Goal: Task Accomplishment & Management: Use online tool/utility

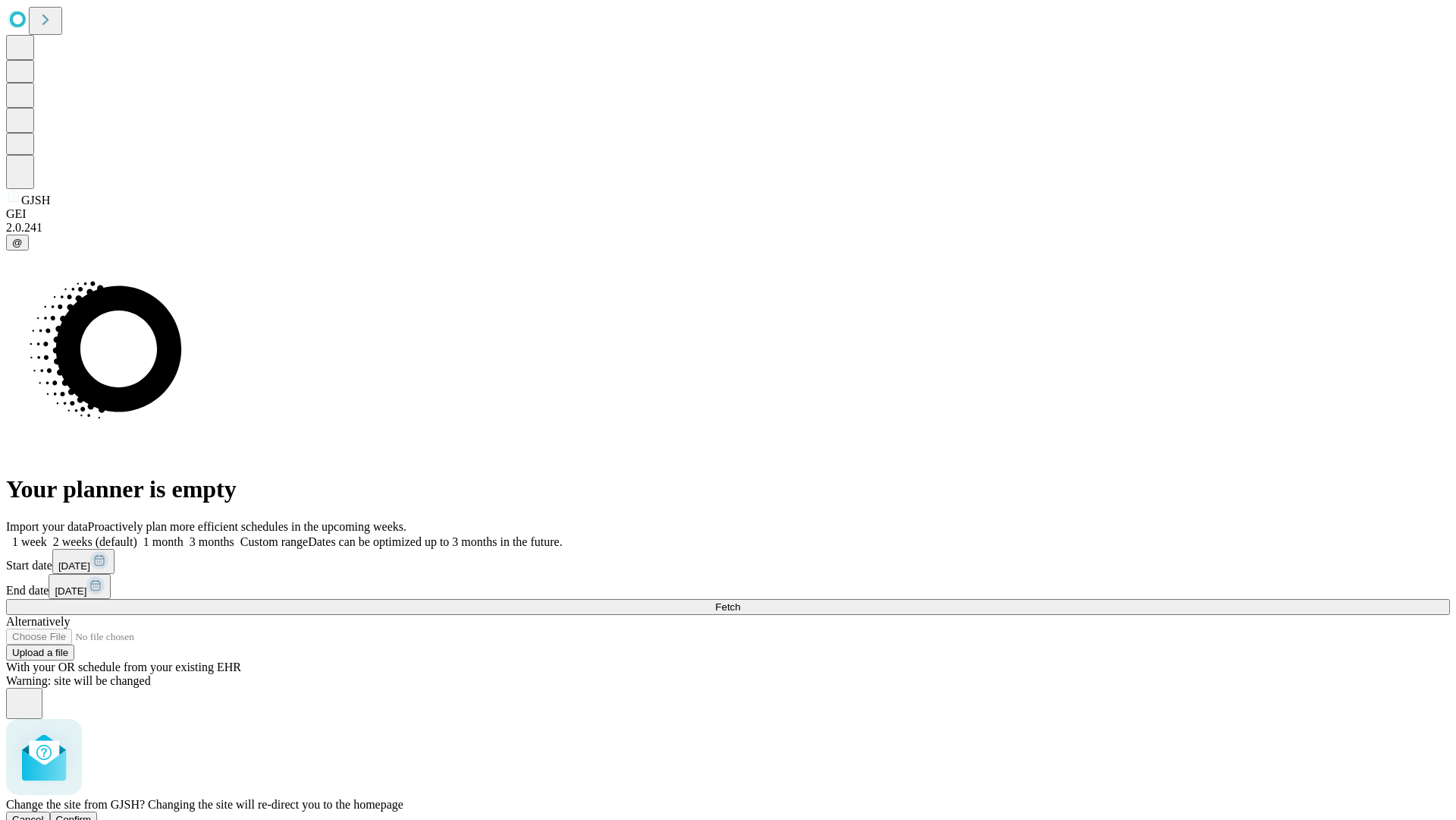
click at [92, 813] on span "Confirm" at bounding box center [73, 819] width 35 height 12
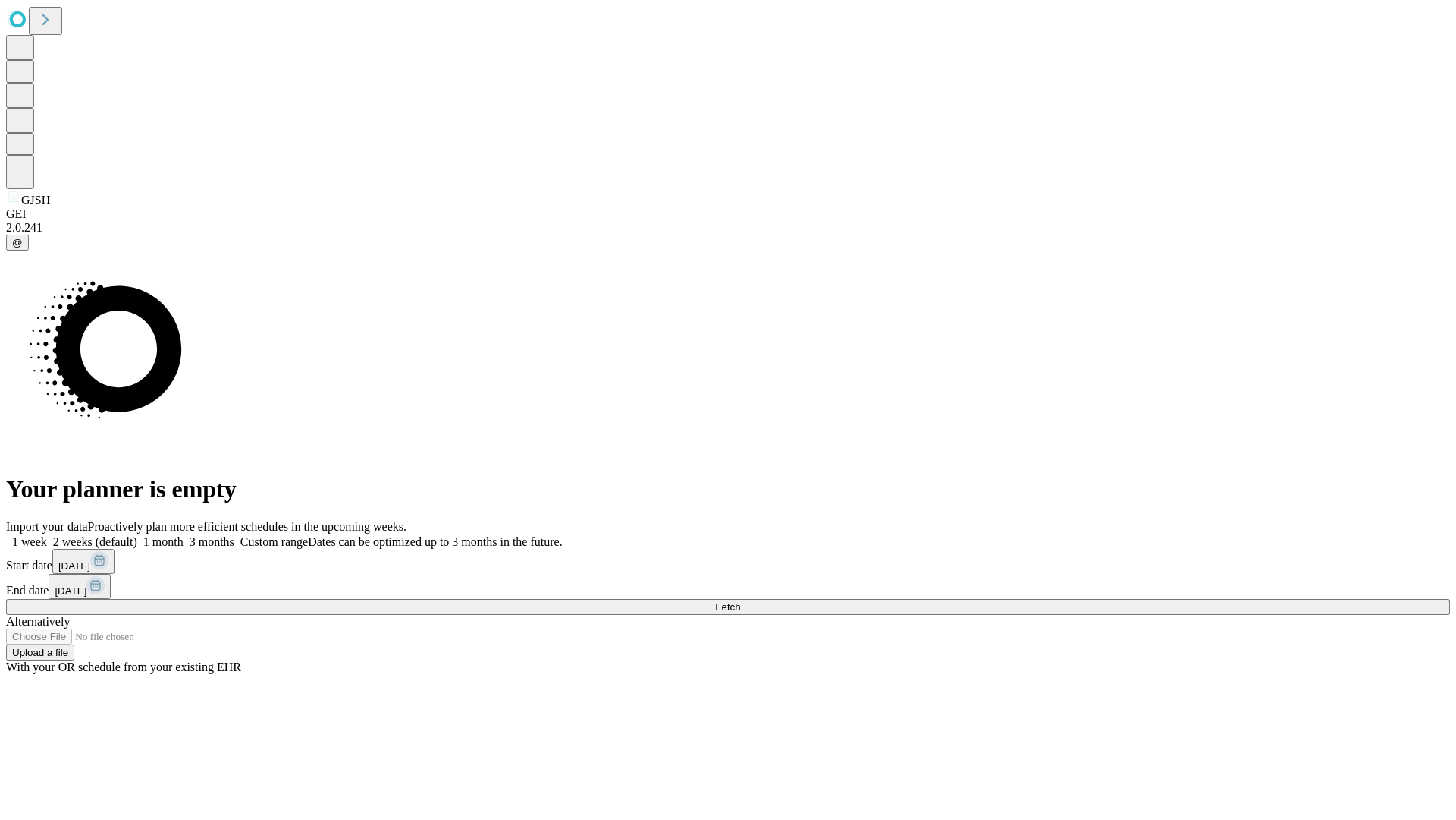
click at [137, 535] on label "2 weeks (default)" at bounding box center [92, 541] width 90 height 13
click at [740, 601] on span "Fetch" at bounding box center [728, 606] width 25 height 12
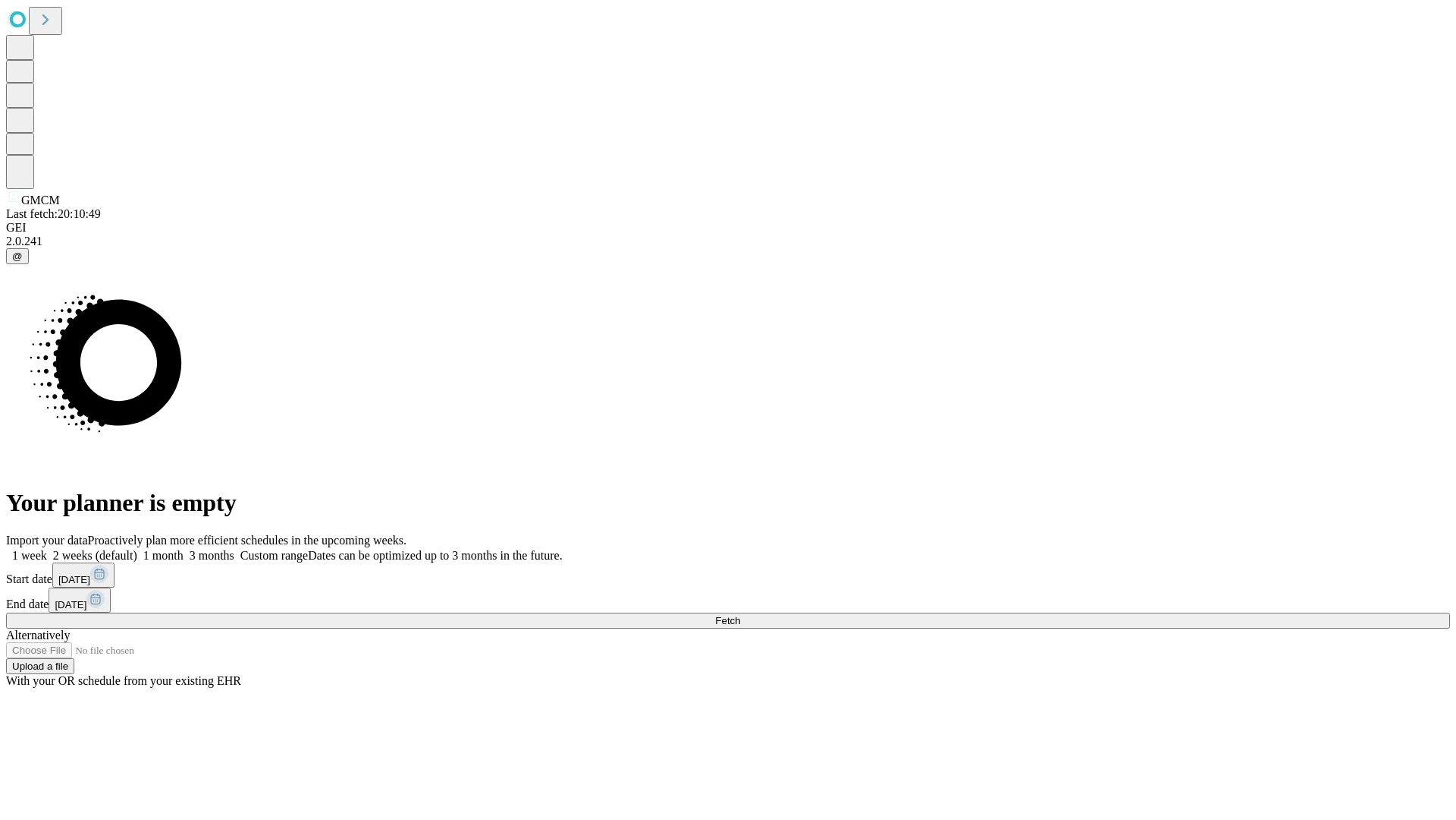
click at [137, 549] on label "2 weeks (default)" at bounding box center [92, 555] width 90 height 13
click at [740, 614] on span "Fetch" at bounding box center [728, 620] width 25 height 12
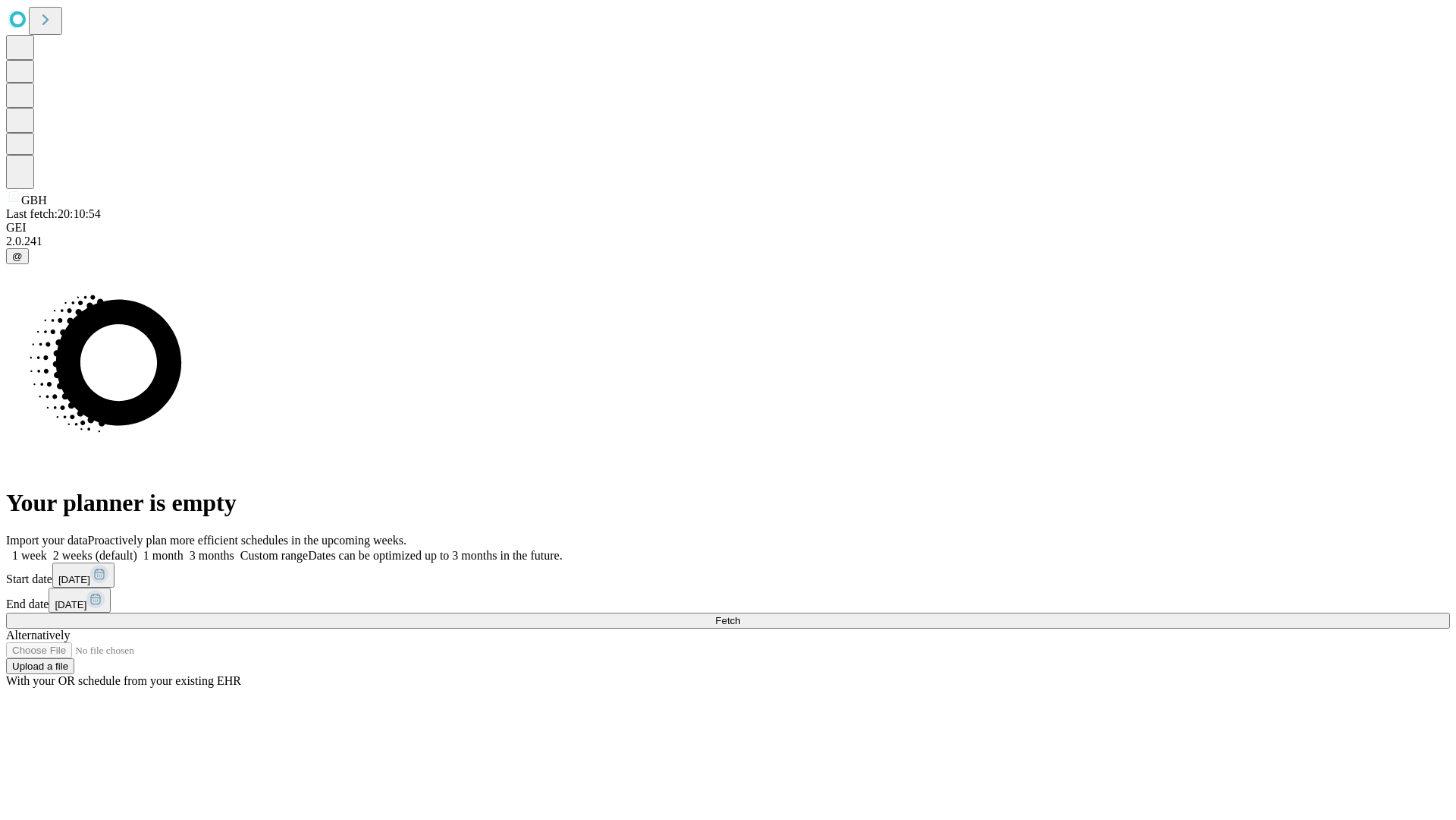
click at [137, 549] on label "2 weeks (default)" at bounding box center [92, 555] width 90 height 13
click at [740, 614] on span "Fetch" at bounding box center [728, 620] width 25 height 12
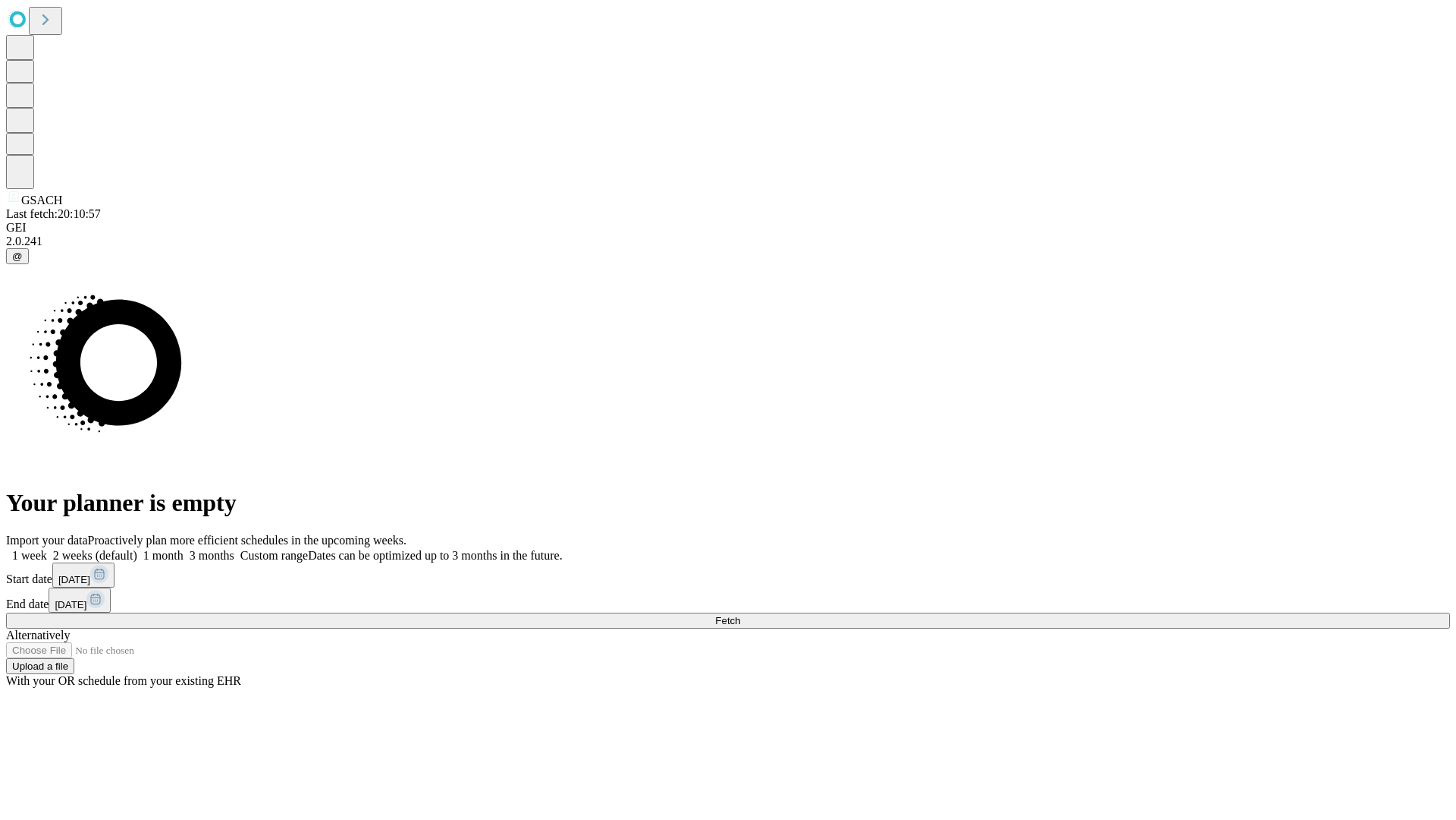
click at [137, 549] on label "2 weeks (default)" at bounding box center [92, 555] width 90 height 13
click at [740, 614] on span "Fetch" at bounding box center [728, 620] width 25 height 12
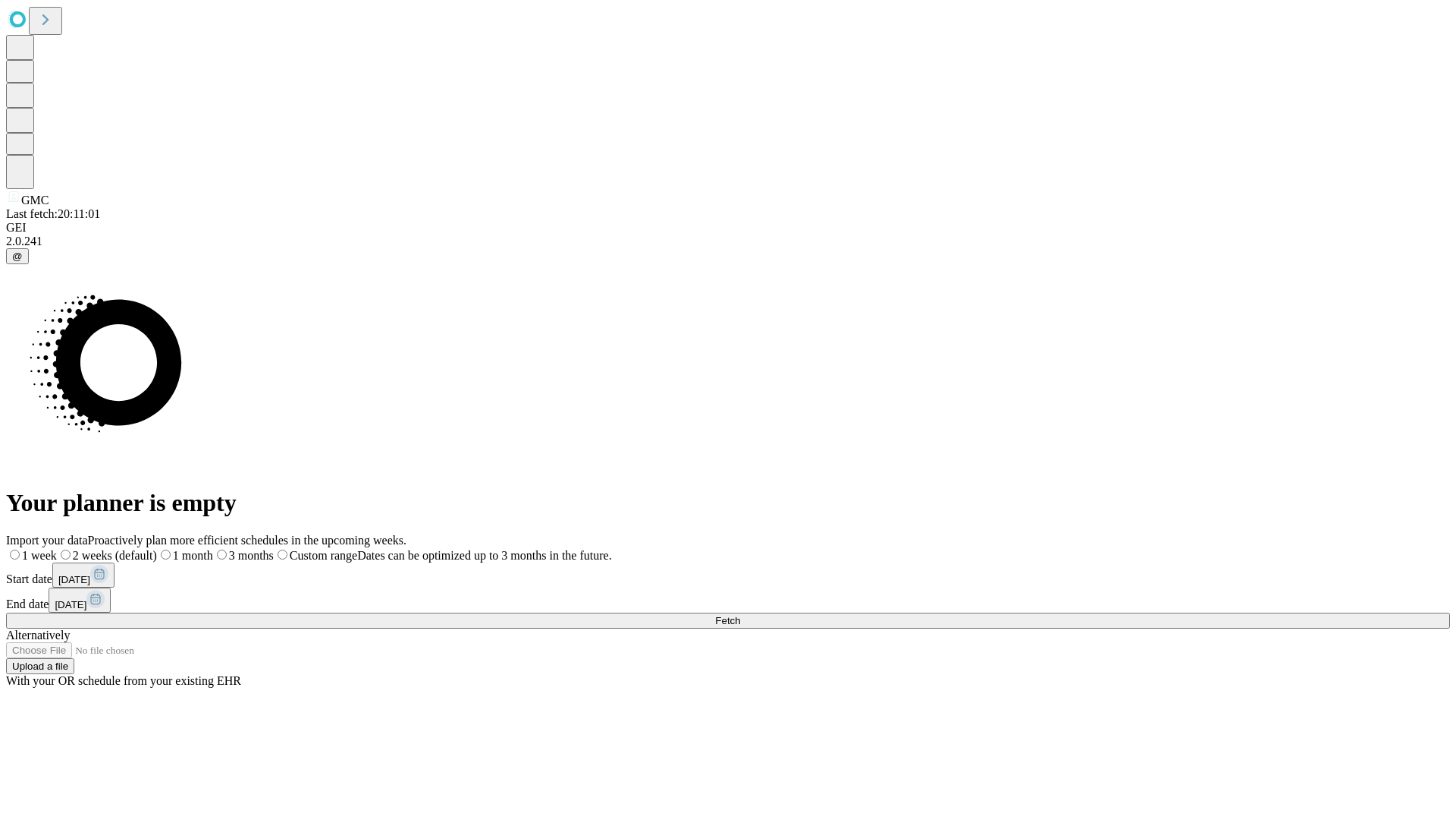
click at [157, 549] on label "2 weeks (default)" at bounding box center [107, 555] width 100 height 13
click at [740, 614] on span "Fetch" at bounding box center [728, 620] width 25 height 12
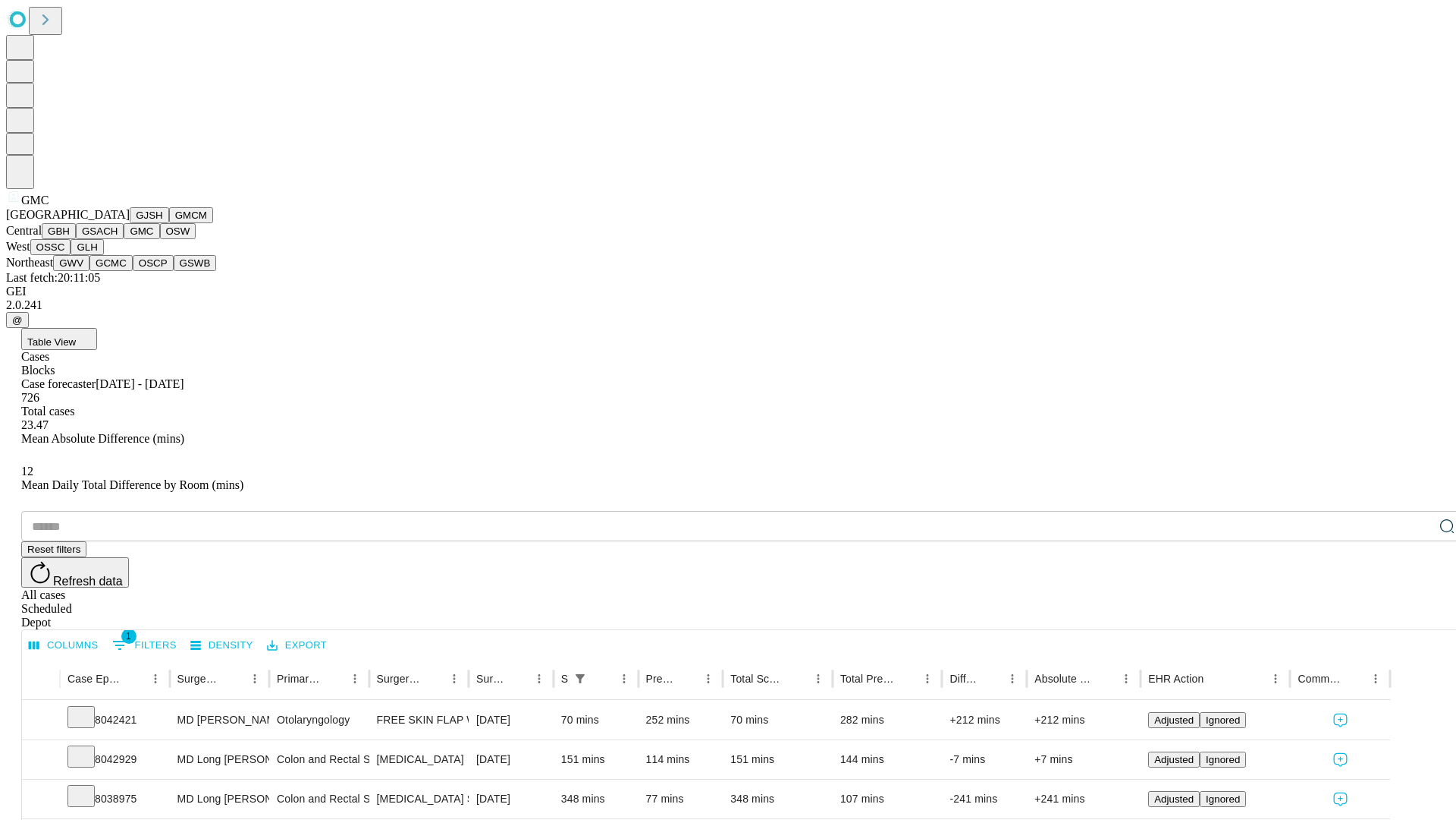
click at [160, 239] on button "OSW" at bounding box center [177, 231] width 36 height 16
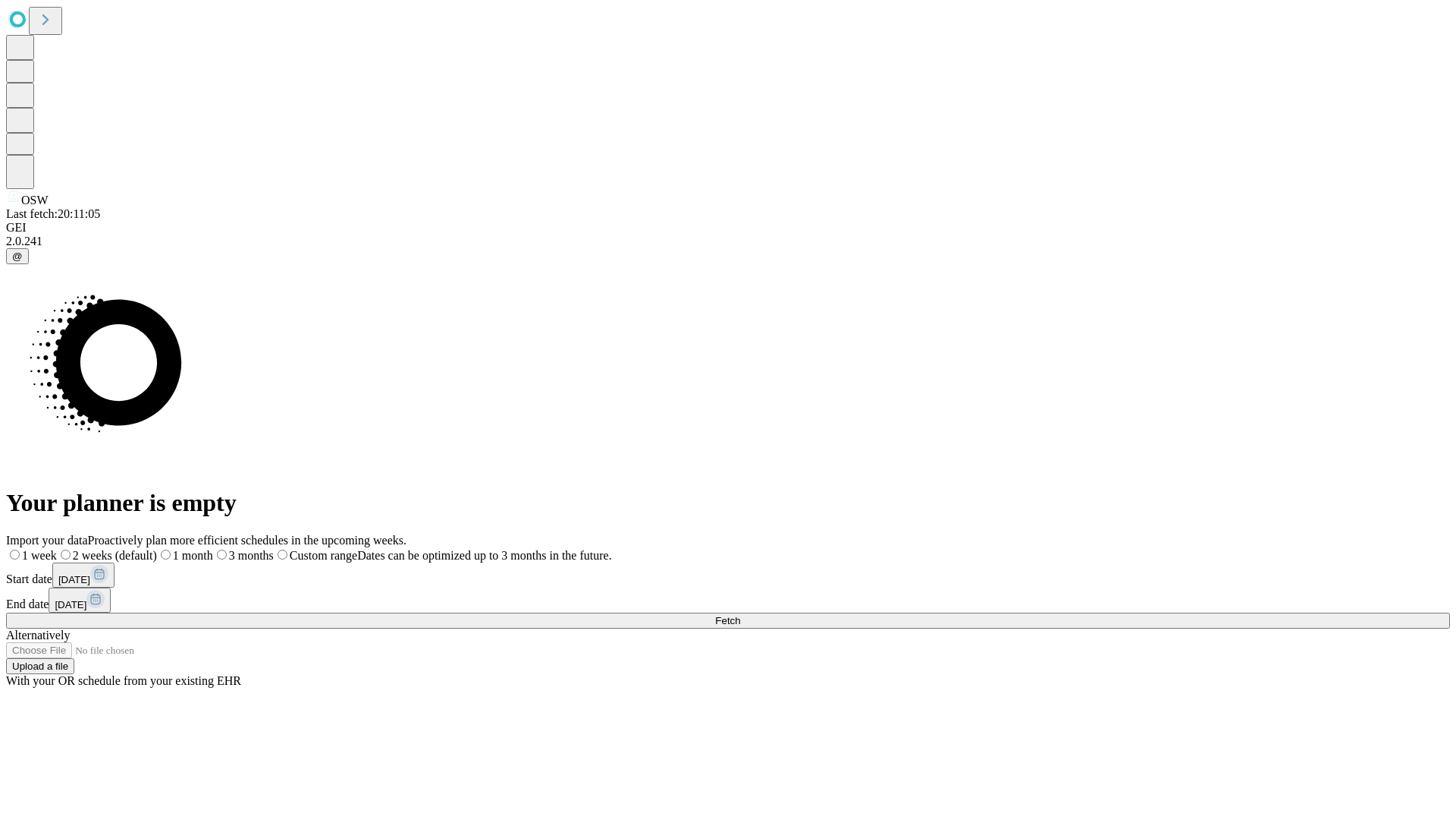
click at [157, 549] on label "2 weeks (default)" at bounding box center [107, 555] width 100 height 13
click at [740, 614] on span "Fetch" at bounding box center [728, 620] width 25 height 12
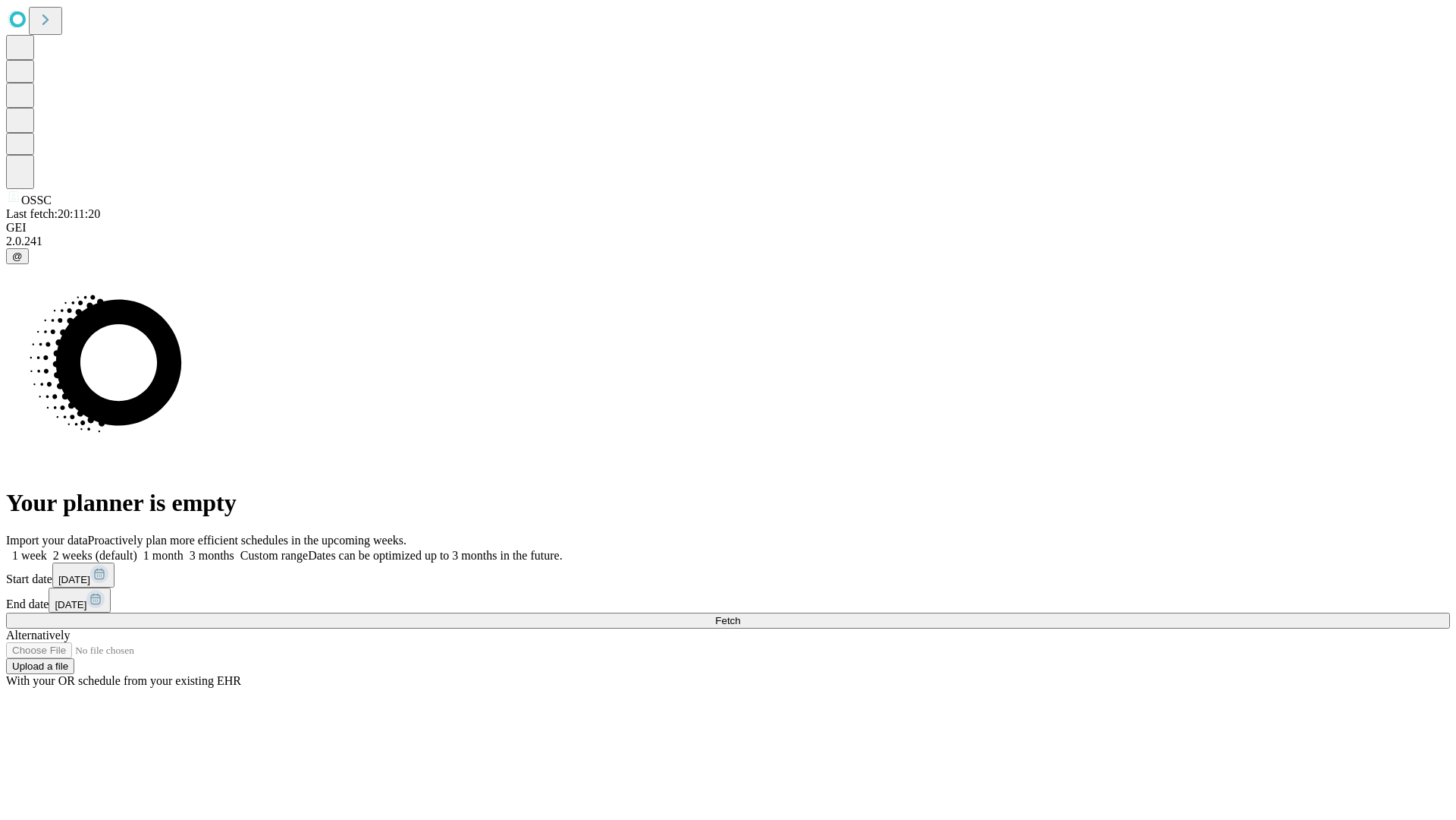
click at [740, 614] on span "Fetch" at bounding box center [728, 620] width 25 height 12
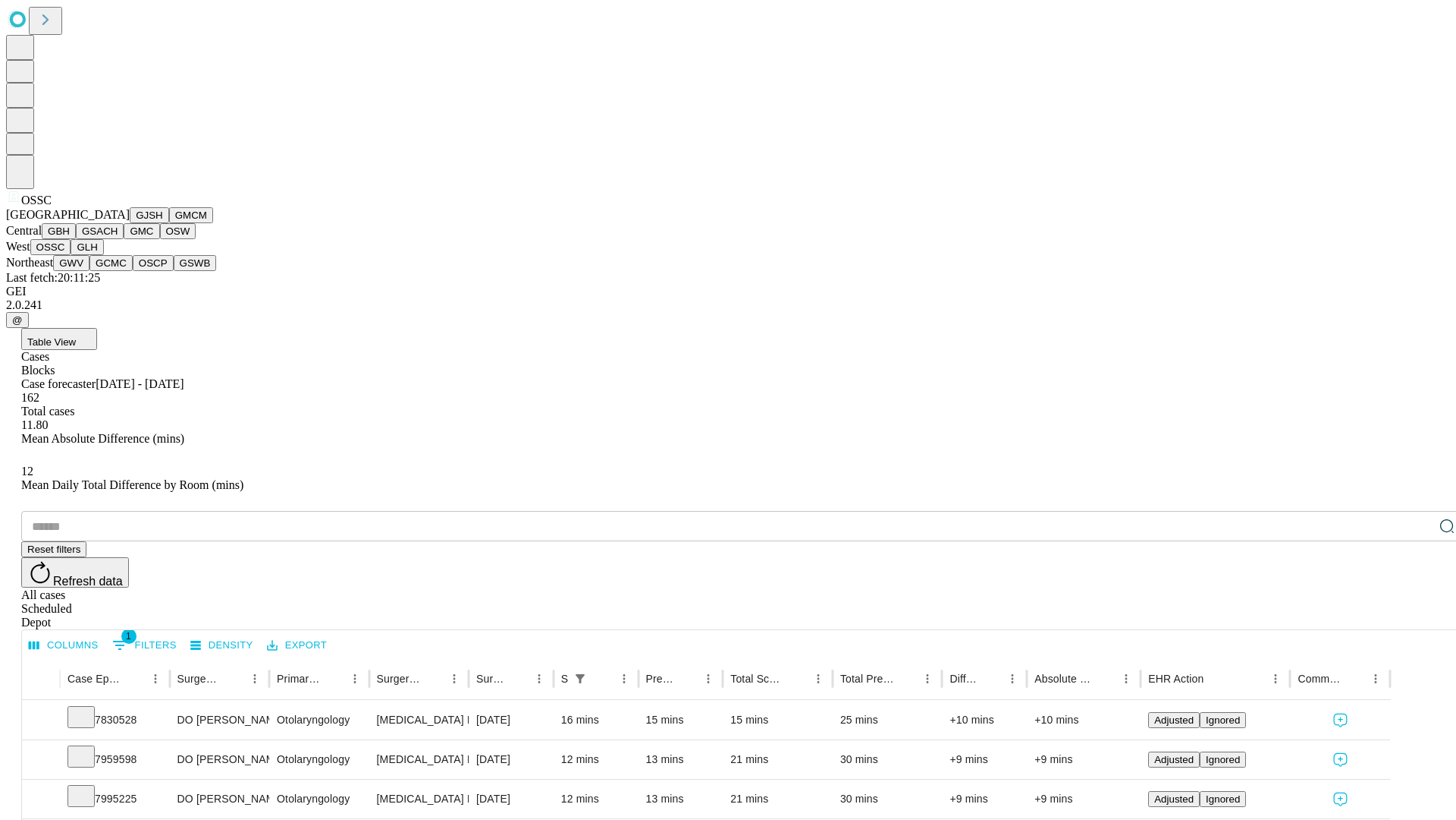
click at [103, 255] on button "GLH" at bounding box center [86, 247] width 32 height 16
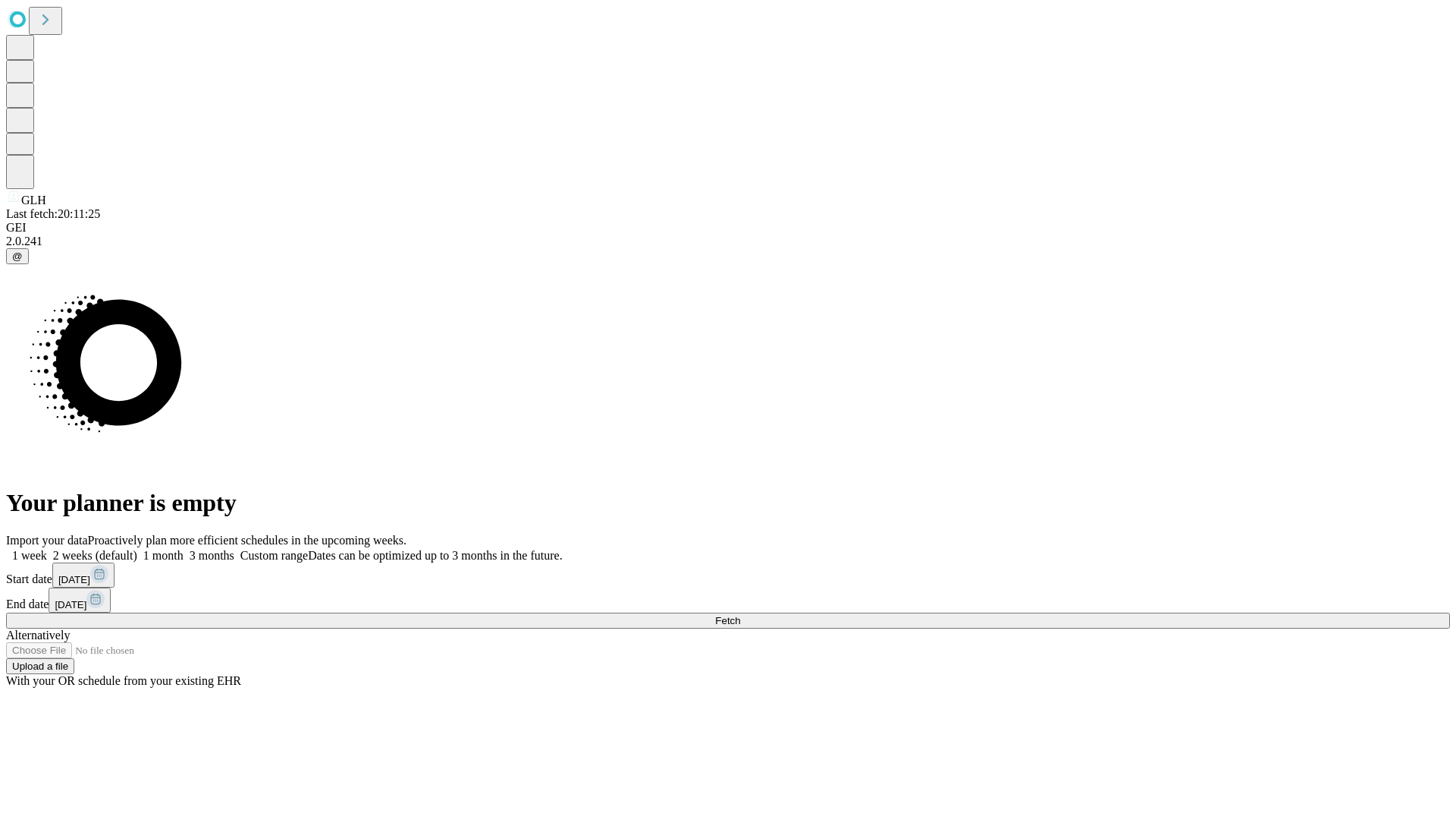
click at [137, 549] on label "2 weeks (default)" at bounding box center [92, 555] width 90 height 13
click at [740, 614] on span "Fetch" at bounding box center [728, 620] width 25 height 12
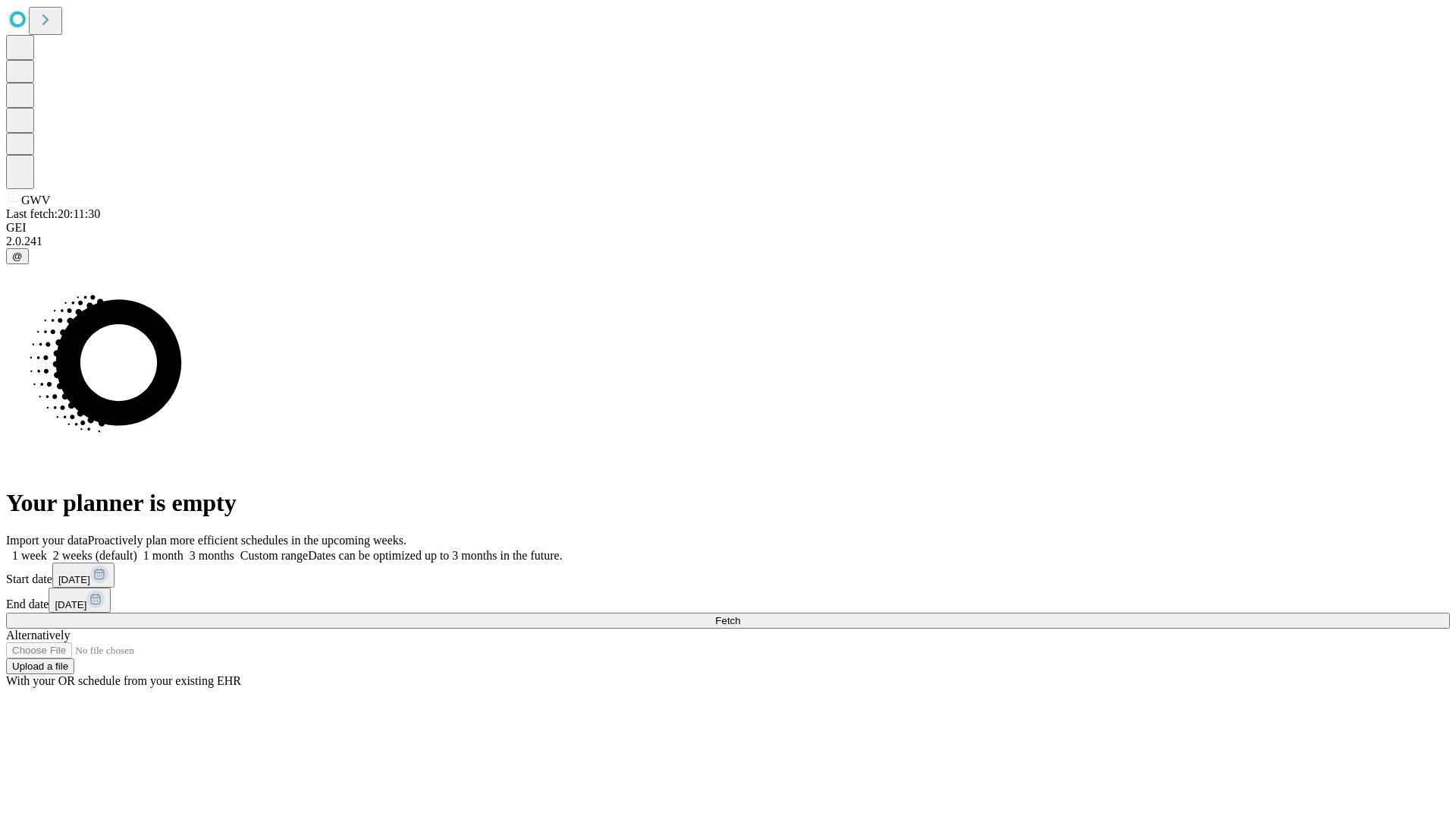
click at [137, 549] on label "2 weeks (default)" at bounding box center [92, 555] width 90 height 13
click at [740, 614] on span "Fetch" at bounding box center [728, 620] width 25 height 12
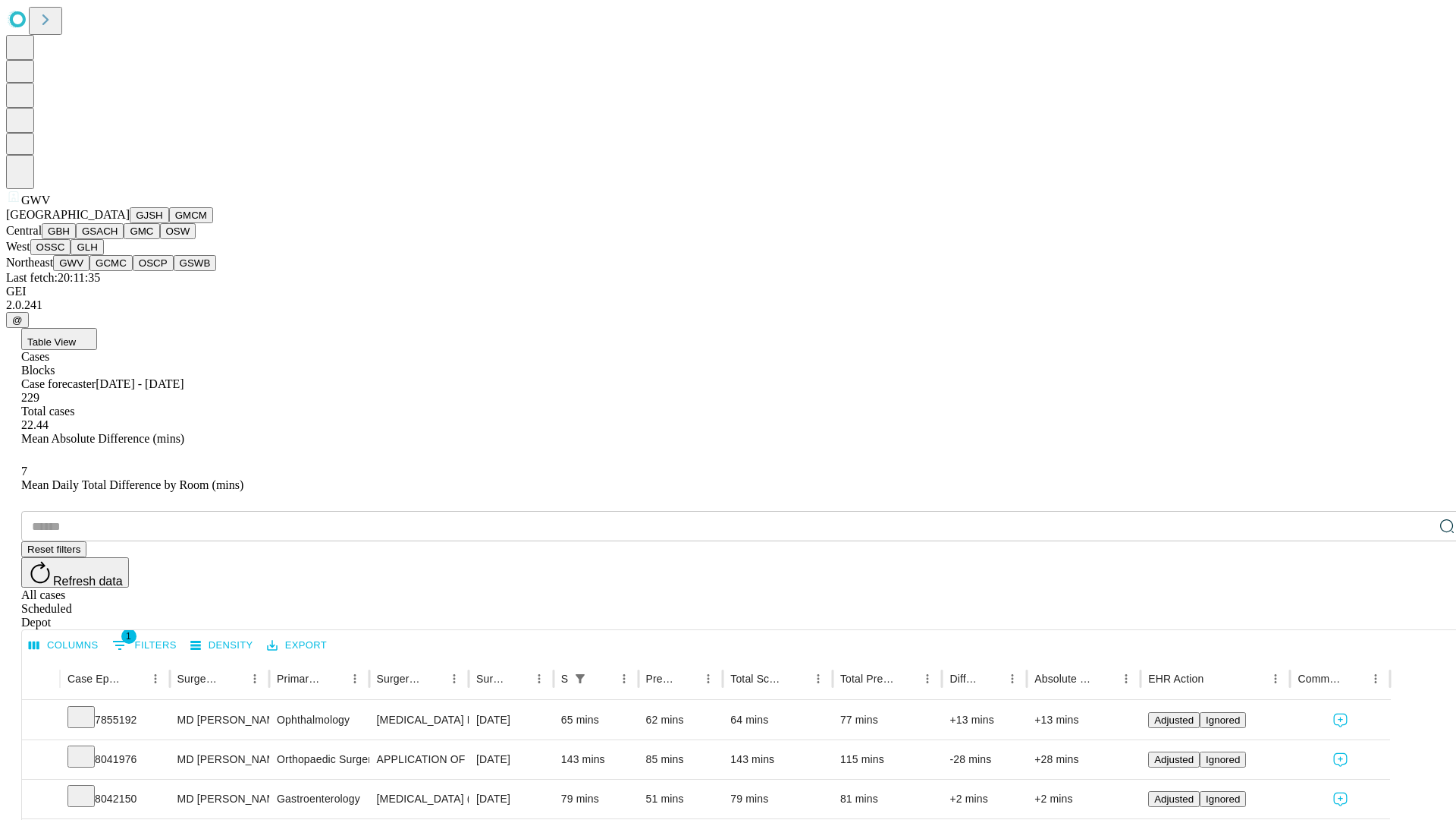
click at [117, 271] on button "GCMC" at bounding box center [111, 263] width 43 height 16
